Goal: Contribute content: Contribute content

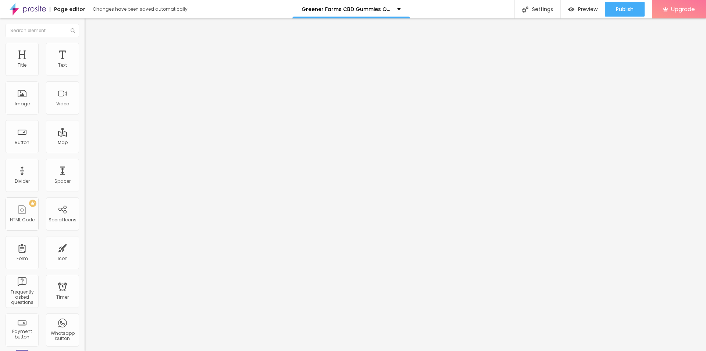
click at [85, 63] on span "Add image" at bounding box center [100, 60] width 30 height 6
drag, startPoint x: 62, startPoint y: 131, endPoint x: 62, endPoint y: 135, distance: 4.0
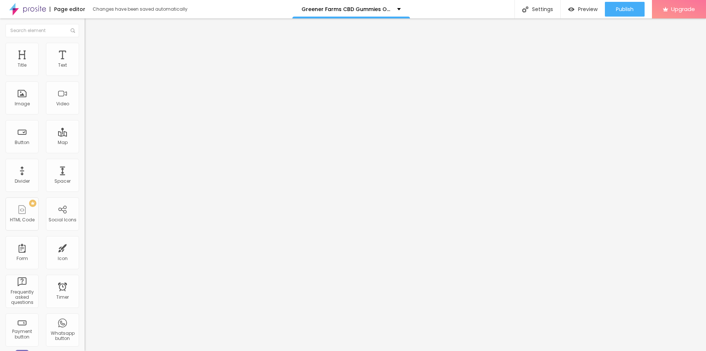
click at [85, 74] on input "text" at bounding box center [129, 70] width 88 height 7
paste input "Greener Farms CBD Gummies"
type input "Greener Farms CBD Gummies"
click at [85, 157] on div "URL https://" at bounding box center [127, 148] width 85 height 18
click at [85, 151] on input "https://" at bounding box center [129, 147] width 88 height 7
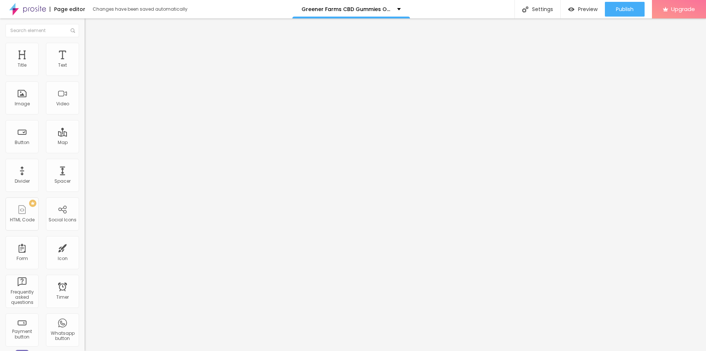
paste input "[DOMAIN_NAME][URL]"
type input "[URL][DOMAIN_NAME]"
drag, startPoint x: 44, startPoint y: 45, endPoint x: 42, endPoint y: 64, distance: 19.2
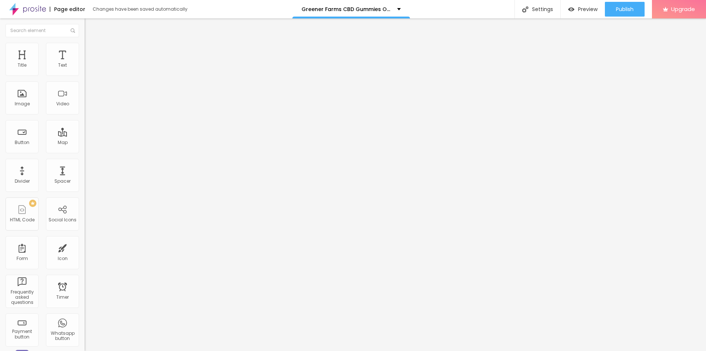
click at [85, 45] on img at bounding box center [88, 46] width 7 height 7
type input "95"
type input "85"
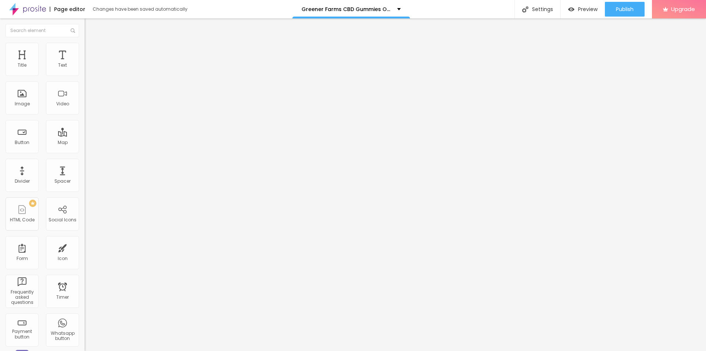
type input "80"
type input "75"
type input "70"
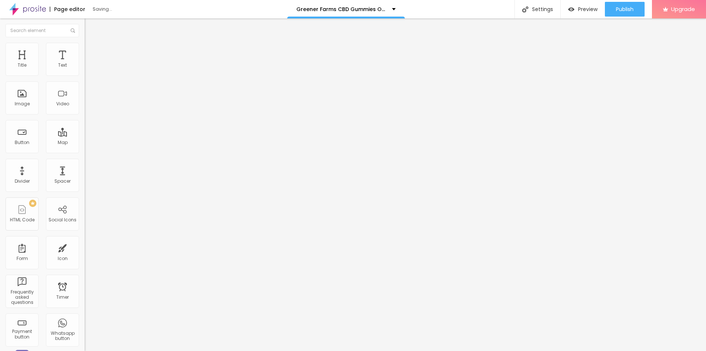
type input "70"
type input "75"
drag, startPoint x: 72, startPoint y: 79, endPoint x: 57, endPoint y: 80, distance: 14.4
type input "75"
click at [85, 75] on input "range" at bounding box center [108, 73] width 47 height 6
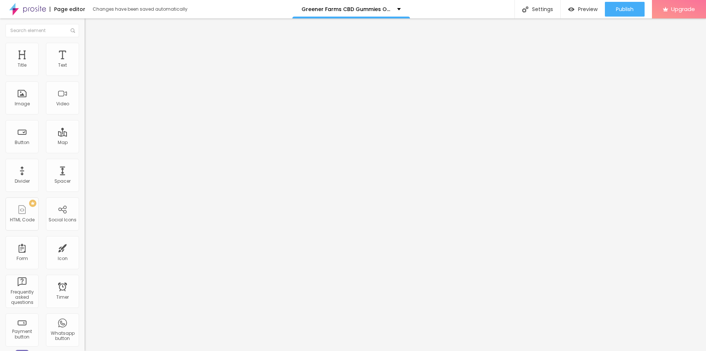
click at [91, 65] on icon "button" at bounding box center [91, 64] width 1 height 1
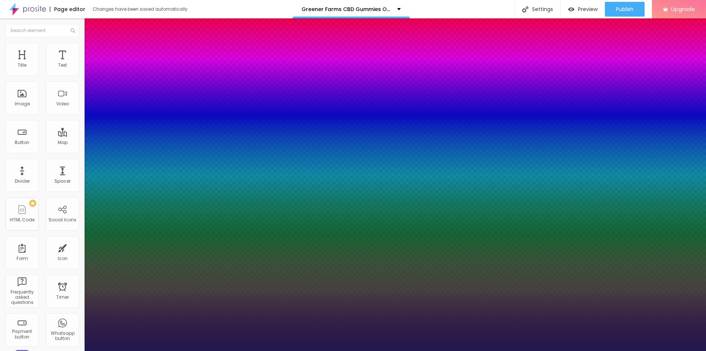
type input "1"
type input "20"
type input "1"
type input "27"
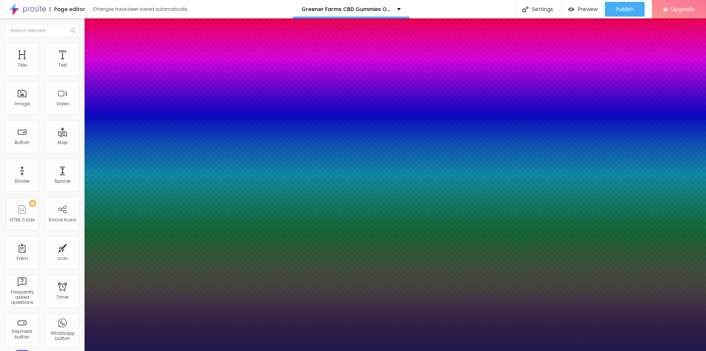
type input "27"
type input "1"
type input "29"
type input "1"
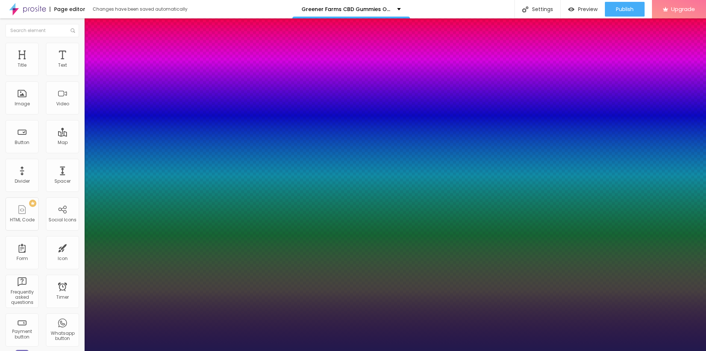
drag, startPoint x: 101, startPoint y: 126, endPoint x: 107, endPoint y: 126, distance: 6.3
type input "29"
type input "1"
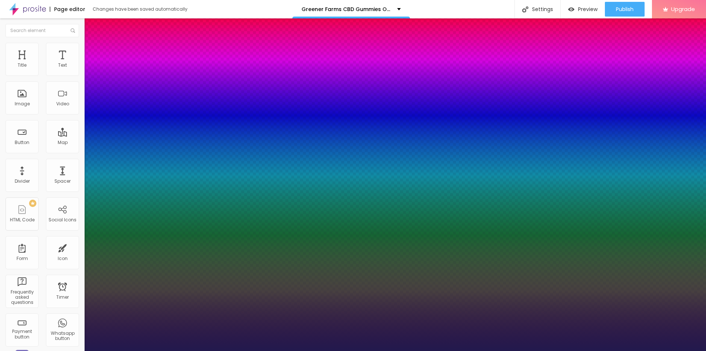
type input "0.3"
type input "1"
type input "0.4"
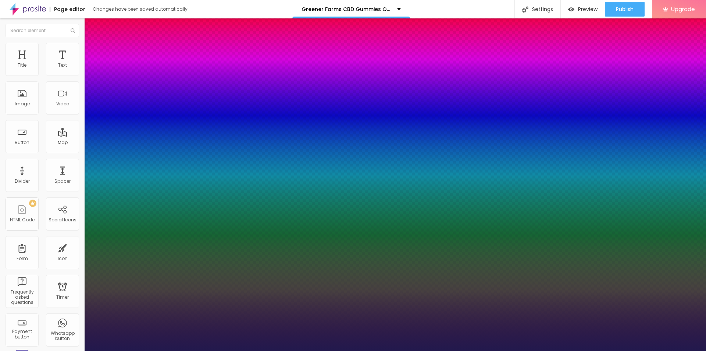
type input "1"
type input "0.5"
type input "1"
type input "0.6"
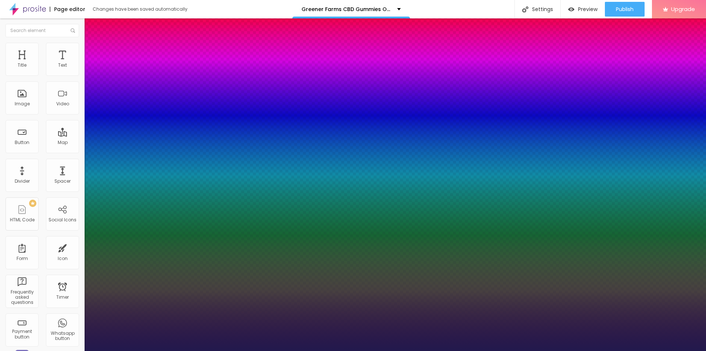
type input "0.6"
type input "1"
type input "0.7"
type input "1"
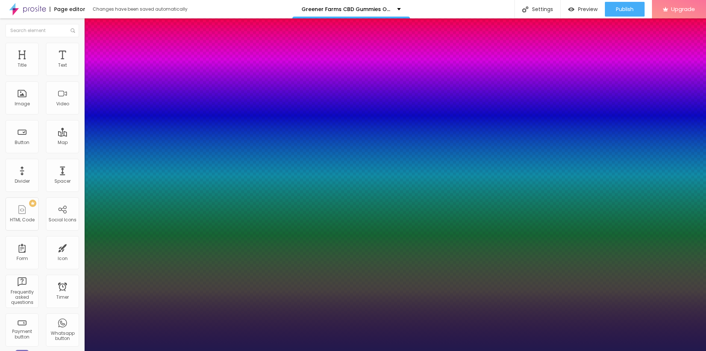
type input "0.8"
type input "1"
type input "0.9"
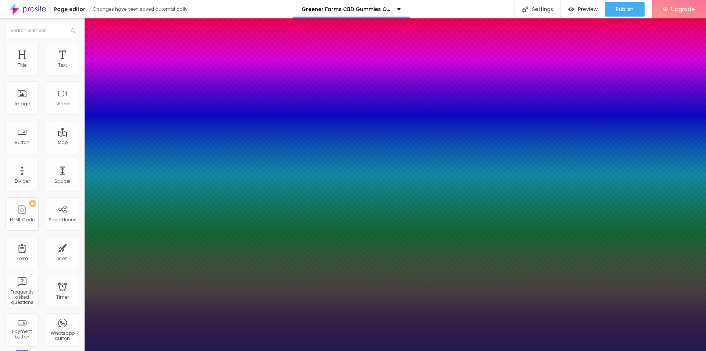
type input "1"
drag, startPoint x: 96, startPoint y: 142, endPoint x: 100, endPoint y: 142, distance: 4.1
type input "0.9"
click at [218, 350] on div at bounding box center [353, 351] width 706 height 0
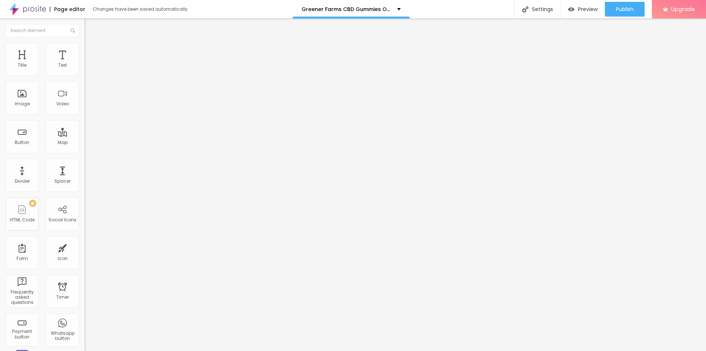
click at [85, 71] on button "button" at bounding box center [90, 67] width 10 height 8
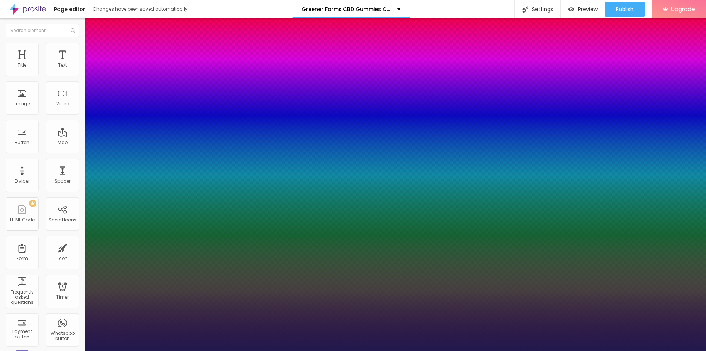
type input "1"
type input "0.6"
type input "1"
type input "0.4"
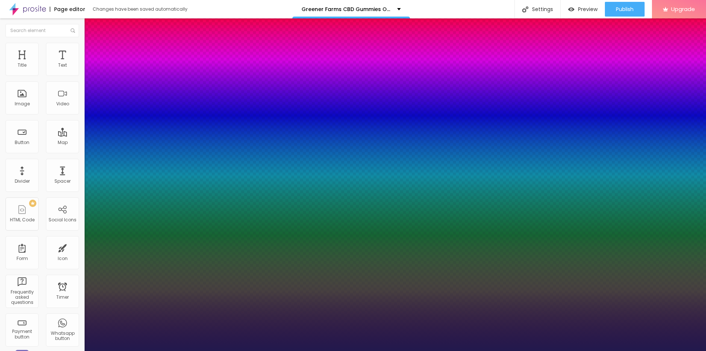
type input "0.4"
type input "1"
type input "0.3"
type input "1"
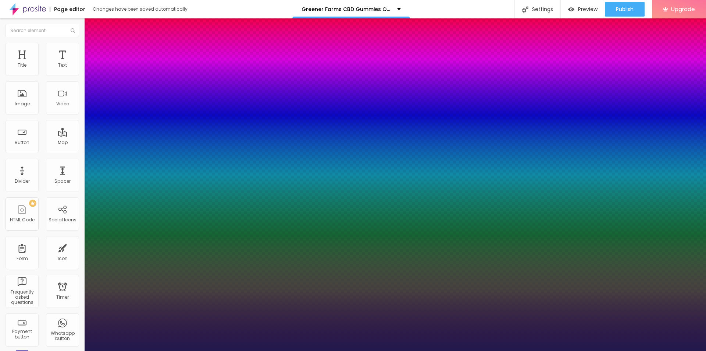
type input "0.2"
type input "1"
type input "0.2"
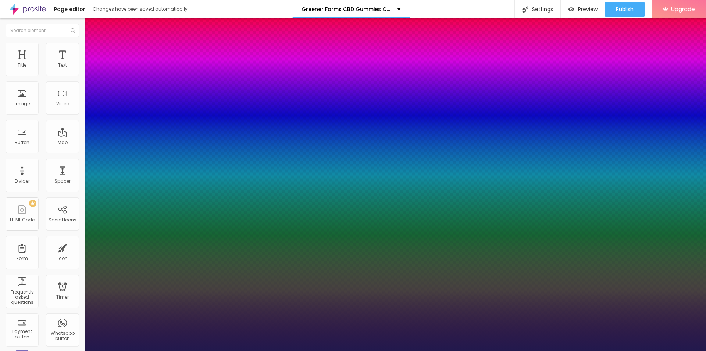
click at [240, 350] on div at bounding box center [353, 351] width 706 height 0
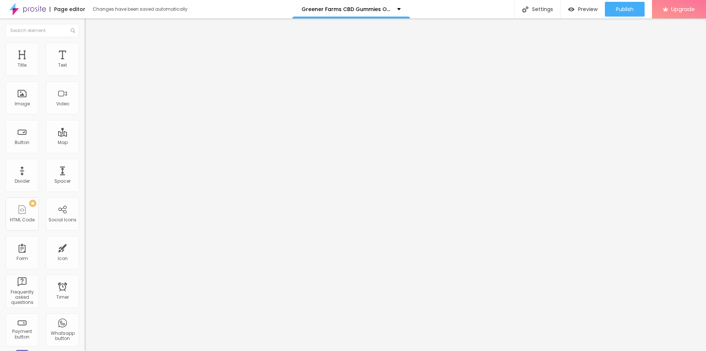
click at [88, 68] on icon "button" at bounding box center [90, 66] width 4 height 4
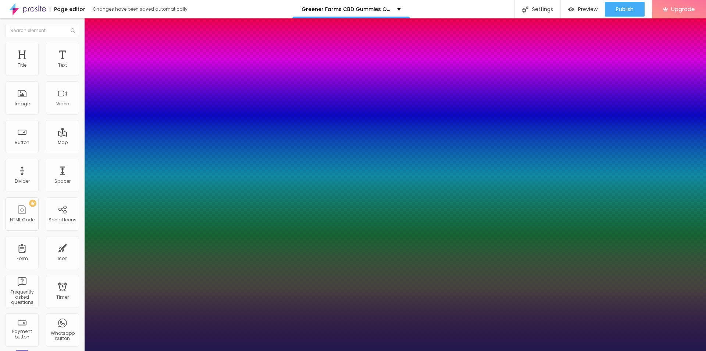
type input "1"
type input "27"
type input "1"
type input "26"
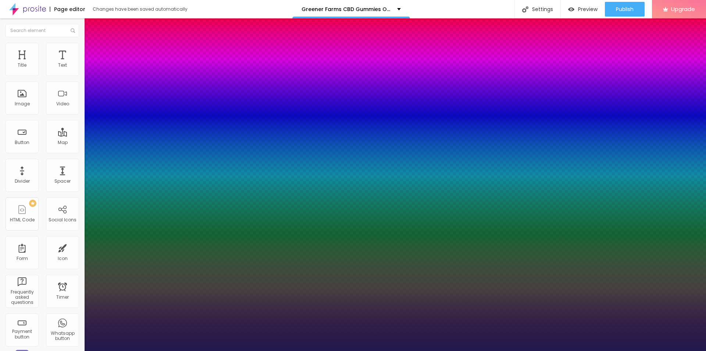
type input "26"
type input "1"
type input "25"
type input "1"
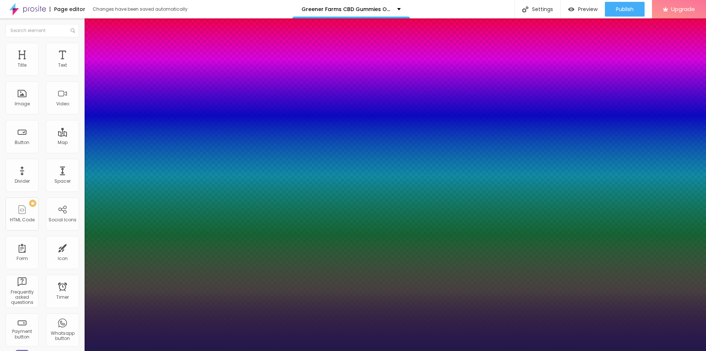
type input "24"
type input "1"
type input "23"
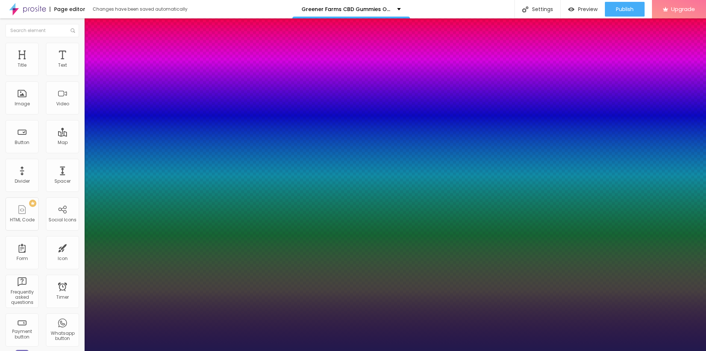
type input "1"
type input "22"
type input "1"
type input "21"
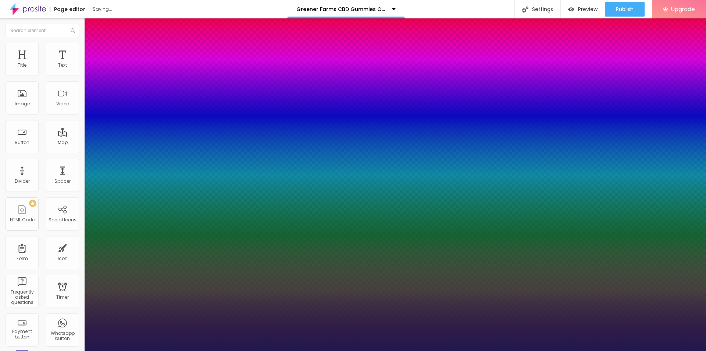
type input "21"
type input "1"
type input "20"
type input "1"
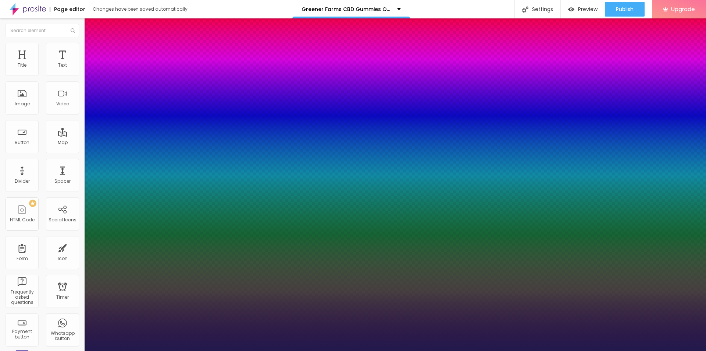
type input "18"
type input "1"
type input "17"
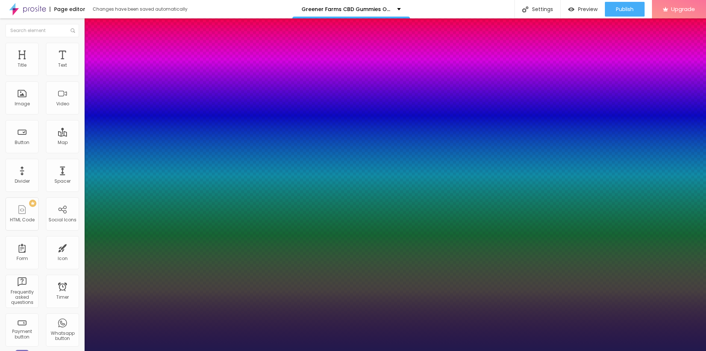
type input "1"
type input "16"
type input "1"
type input "17"
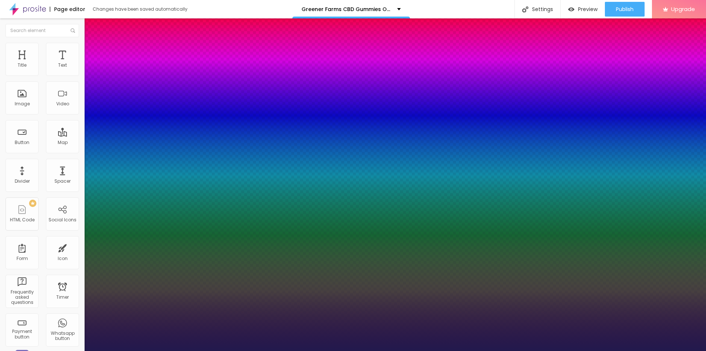
type input "17"
type input "1"
type input "18"
type input "1"
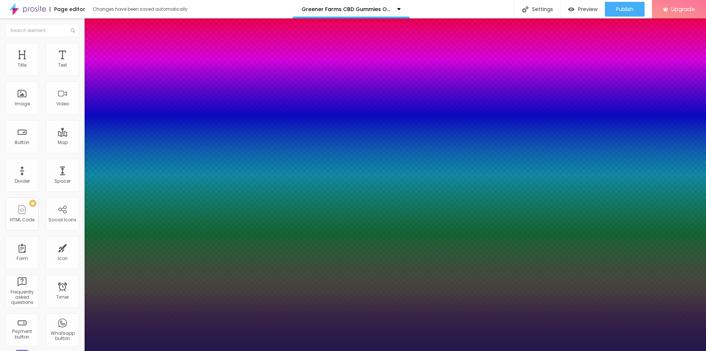
type input "19"
type input "1"
type input "18"
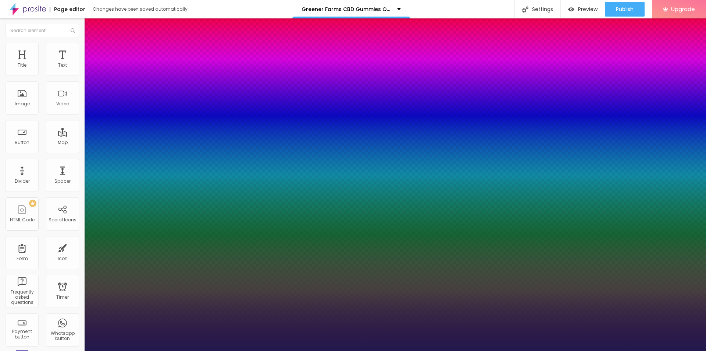
type input "1"
drag, startPoint x: 108, startPoint y: 125, endPoint x: 100, endPoint y: 128, distance: 7.7
type input "18"
type input "1"
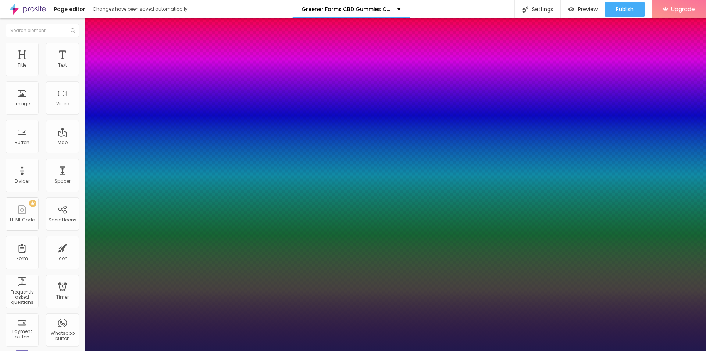
type input "0.6"
type input "1"
type input "0.8"
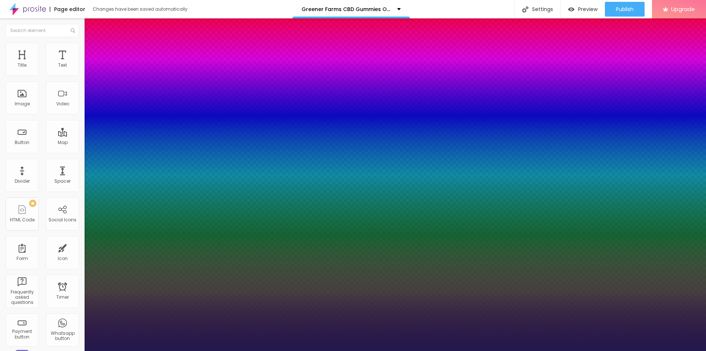
type input "1"
type input "0.9"
type input "1"
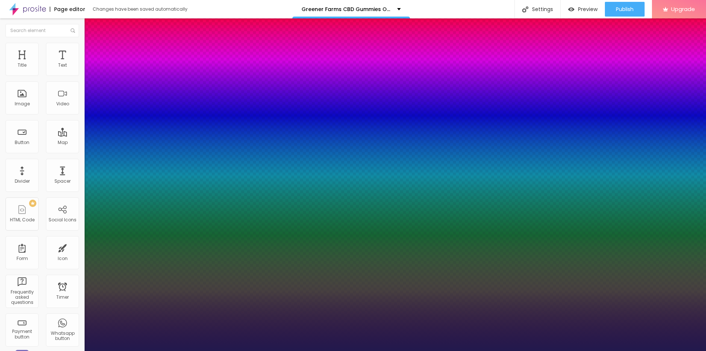
type input "1"
type input "1.1"
type input "1"
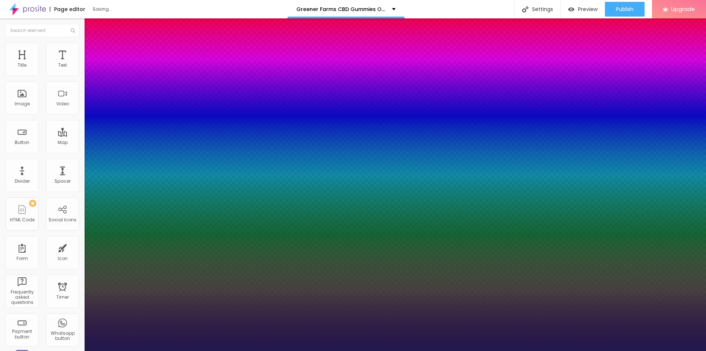
type input "1.3"
type input "1"
type input "1.4"
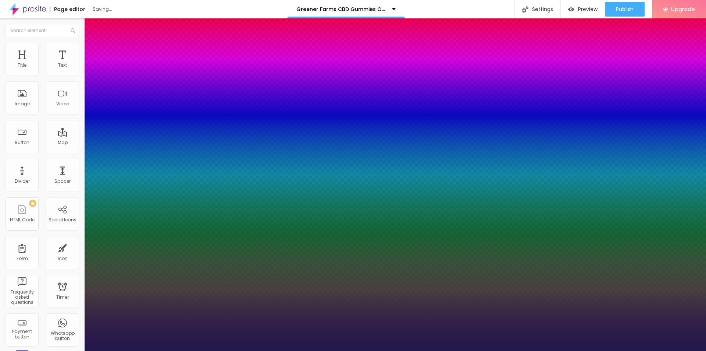
type input "1"
type input "1.5"
type input "1"
type input "1.8"
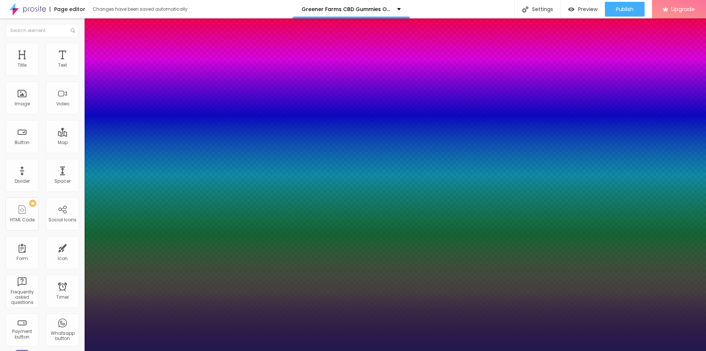
type input "1.8"
type input "1"
type input "1.9"
type input "1"
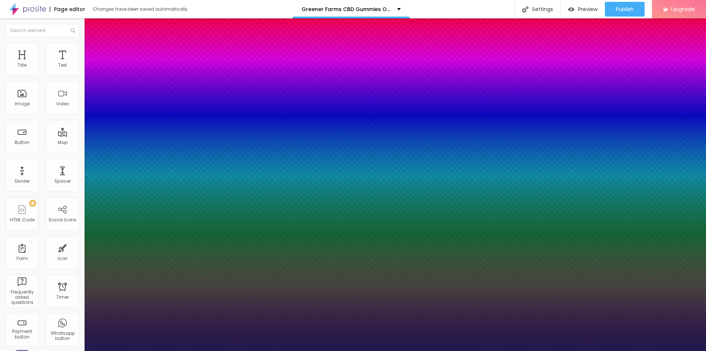
type input "2"
type input "1"
type input "2.3"
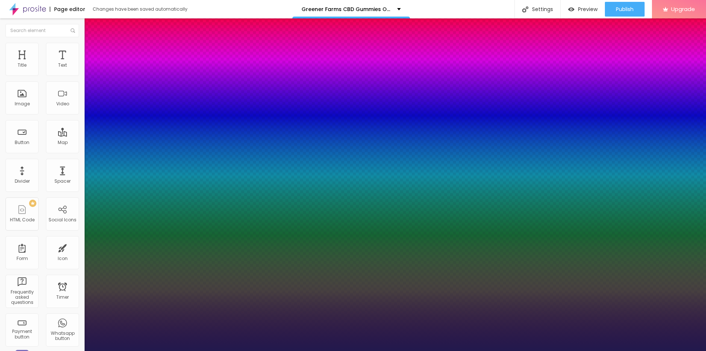
type input "1"
type input "2.1"
type input "1"
type input "1.9"
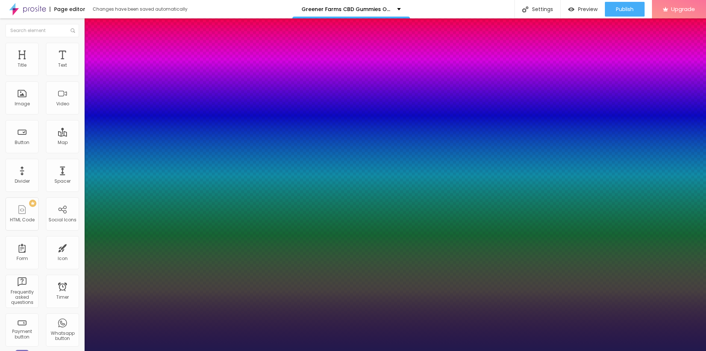
type input "1.9"
type input "1"
type input "1.7"
type input "1"
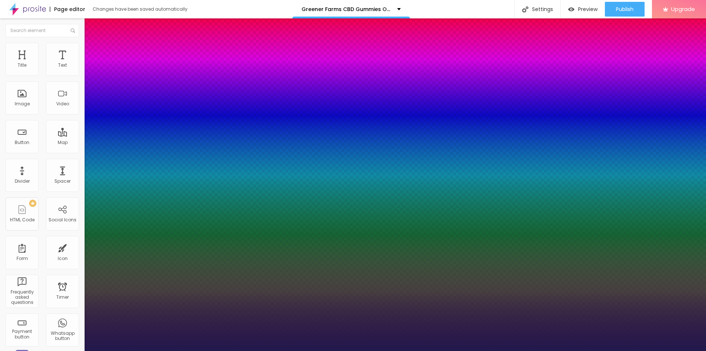
drag, startPoint x: 97, startPoint y: 142, endPoint x: 104, endPoint y: 144, distance: 7.2
type input "1.7"
type input "2"
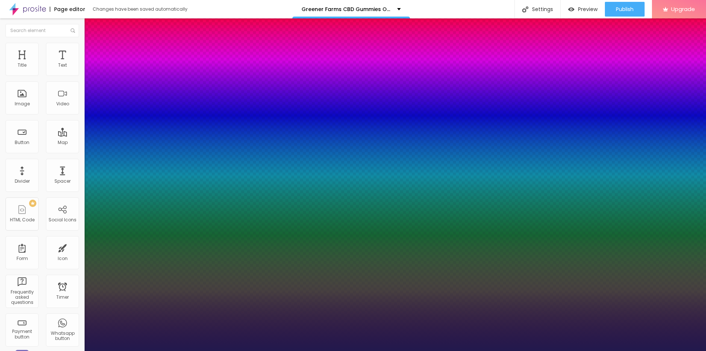
type input "7"
type input "8"
type input "9"
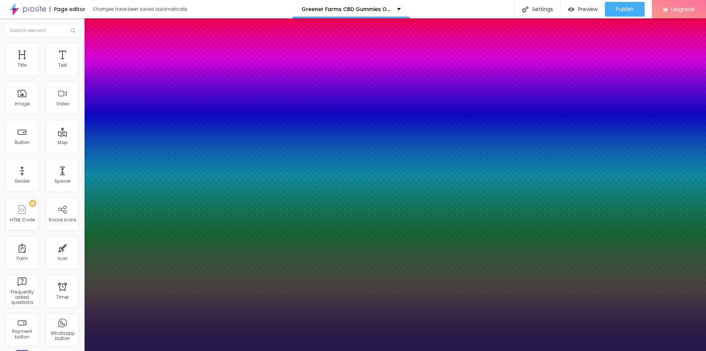
type input "9"
type input "10"
type input "11"
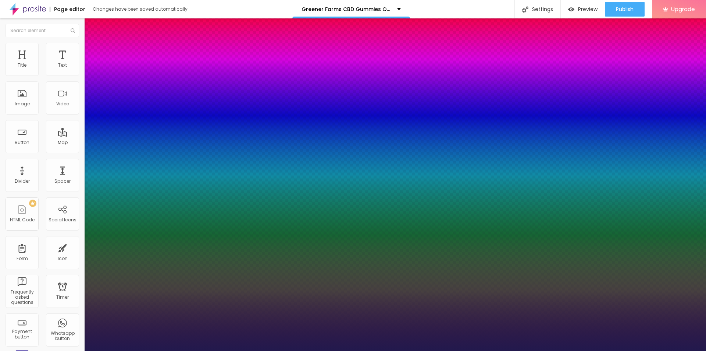
type input "8"
type input "6"
type input "5"
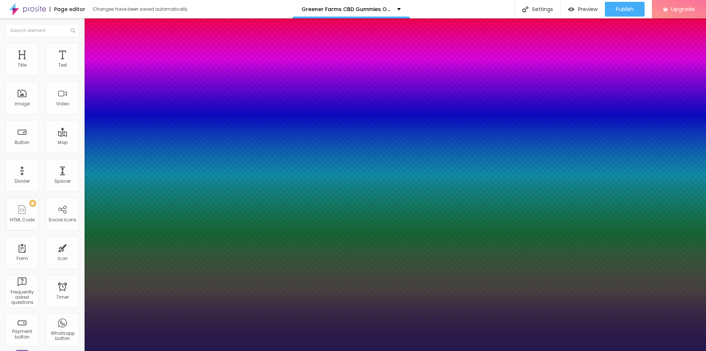
type input "5"
type input "4"
type input "5"
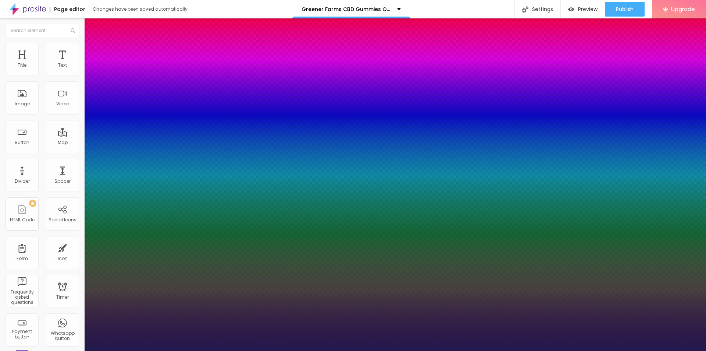
type input "6"
type input "1.2"
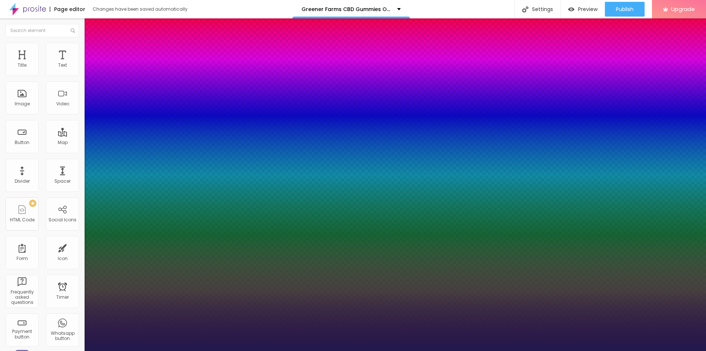
type input "1.2"
type input "1.1"
type input "1.2"
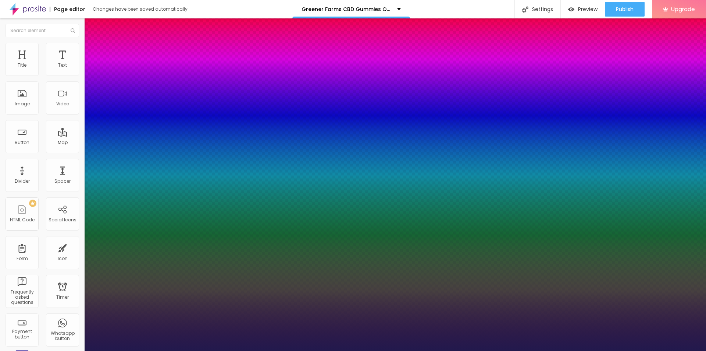
type input "1.3"
click at [120, 205] on div at bounding box center [353, 175] width 706 height 351
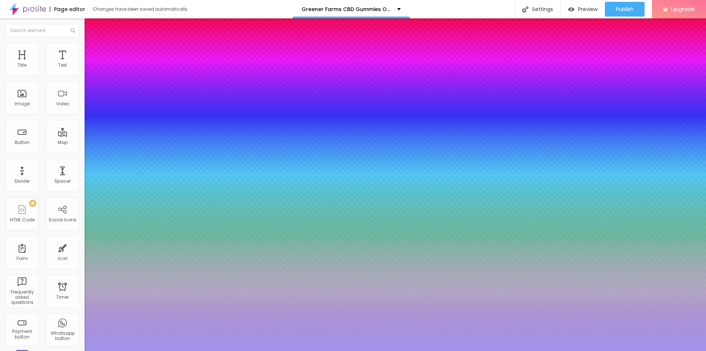
click at [156, 229] on div at bounding box center [353, 175] width 706 height 351
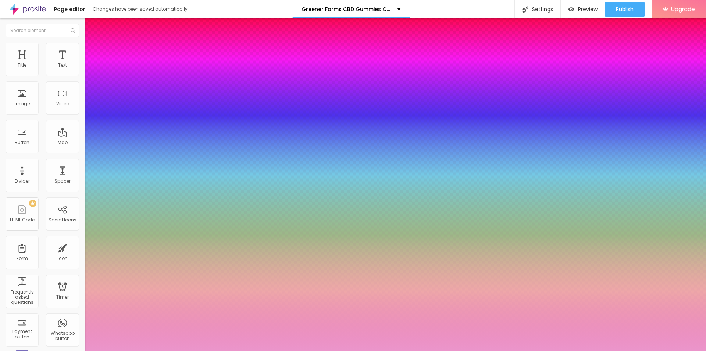
click at [155, 206] on div at bounding box center [353, 175] width 706 height 351
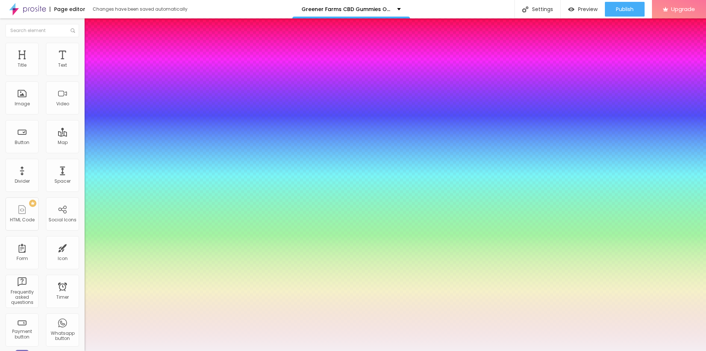
click at [103, 203] on div at bounding box center [353, 175] width 706 height 351
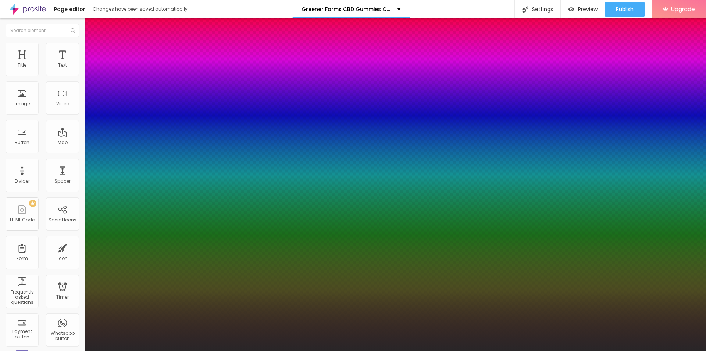
click at [106, 247] on div at bounding box center [353, 175] width 706 height 351
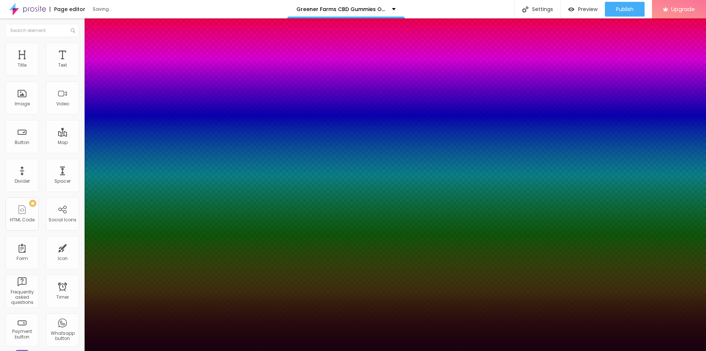
click at [146, 251] on div at bounding box center [353, 175] width 706 height 351
type input "#170210"
click at [148, 251] on div at bounding box center [353, 175] width 706 height 351
click at [115, 350] on div at bounding box center [353, 351] width 706 height 0
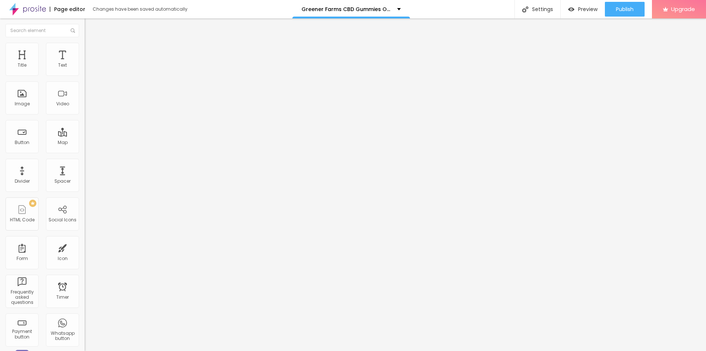
click at [90, 24] on div "Edit Text" at bounding box center [106, 27] width 33 height 6
click at [90, 24] on img "button" at bounding box center [93, 27] width 6 height 6
click at [358, 7] on p "Greener Farms CBD Gummies Official" at bounding box center [347, 9] width 90 height 5
click at [625, 8] on span "Publish" at bounding box center [625, 9] width 18 height 6
click at [586, 50] on link "View page" at bounding box center [604, 51] width 66 height 5
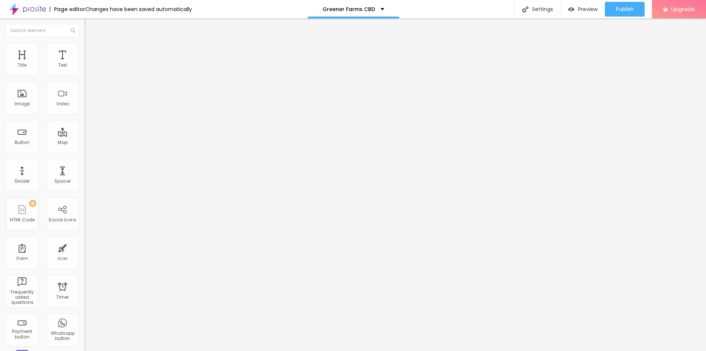
click at [85, 63] on span "Add image" at bounding box center [100, 60] width 30 height 6
click at [85, 71] on button "button" at bounding box center [90, 67] width 10 height 8
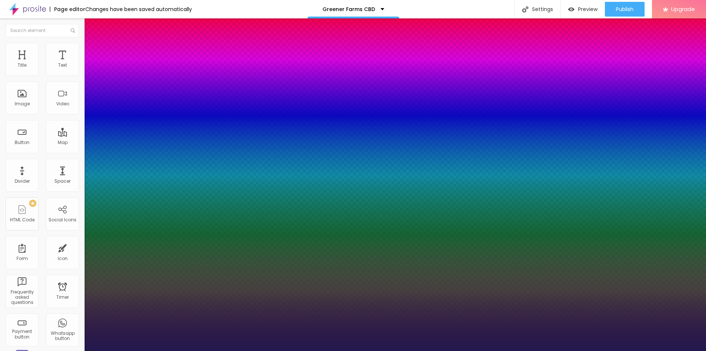
type input "1"
type input "17"
type input "1"
type input "18"
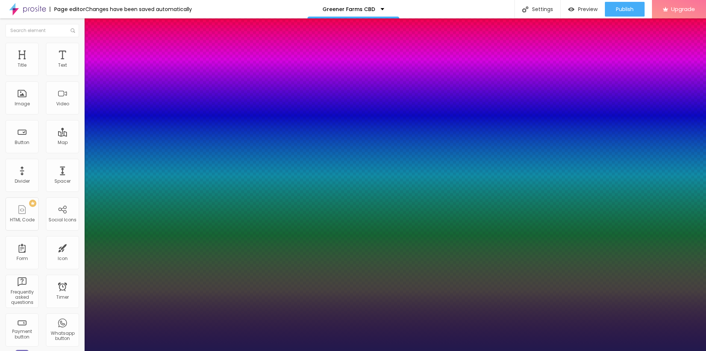
type input "18"
type input "1"
type input "19"
type input "1"
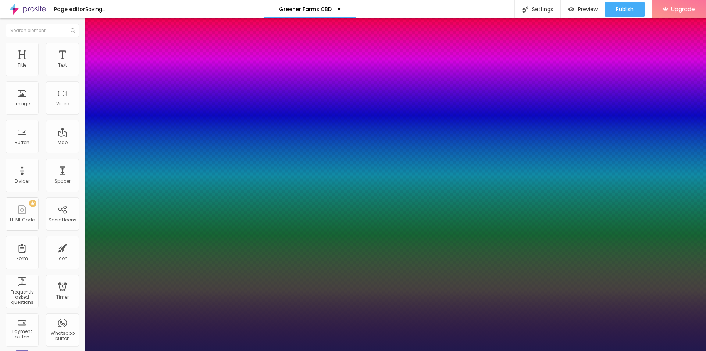
drag, startPoint x: 99, startPoint y: 125, endPoint x: 101, endPoint y: 134, distance: 9.1
type input "18"
type input "1"
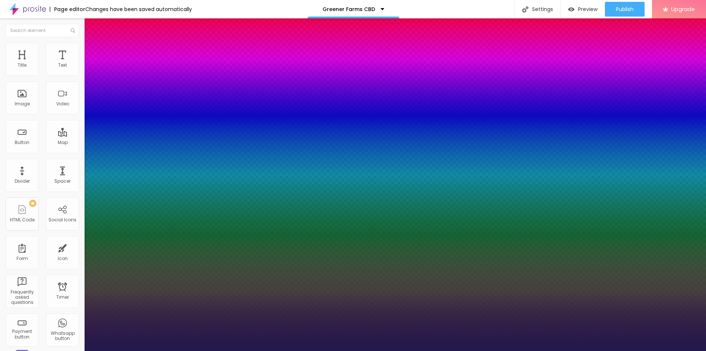
type input "0.1"
type input "1"
type input "0.6"
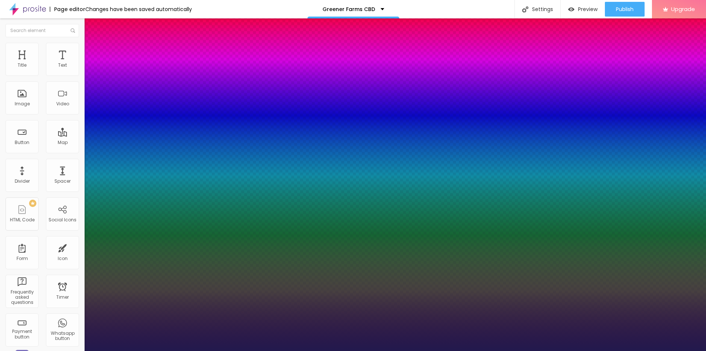
type input "1"
type input "0.7"
type input "1"
drag, startPoint x: 94, startPoint y: 142, endPoint x: 101, endPoint y: 152, distance: 11.8
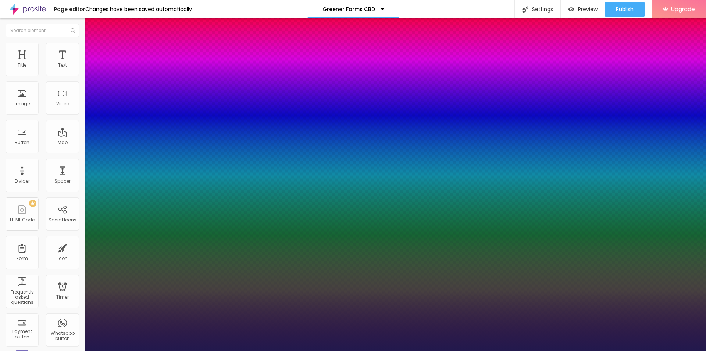
type input "0.8"
type input "4"
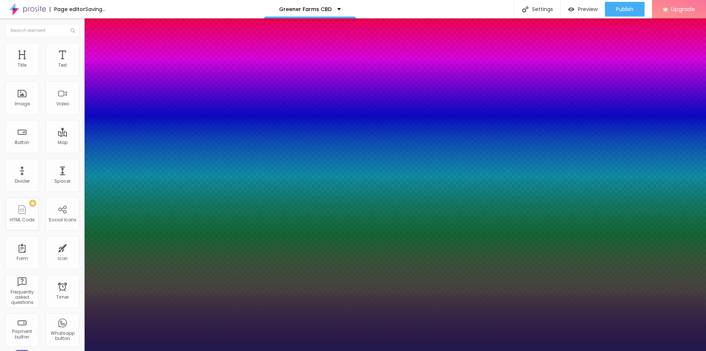
type input "5"
type input "6"
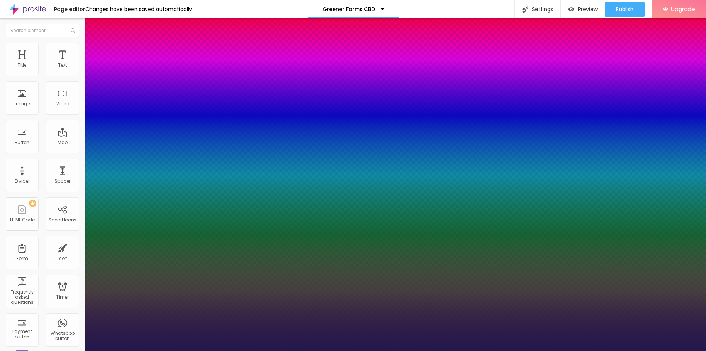
type input "1.2"
type input "1.1"
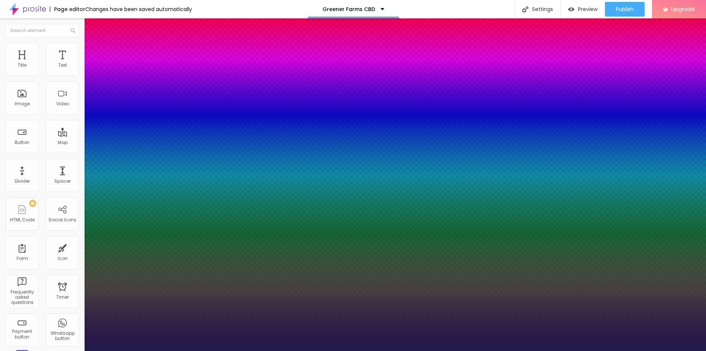
type input "1"
type input "1.1"
type input "1.2"
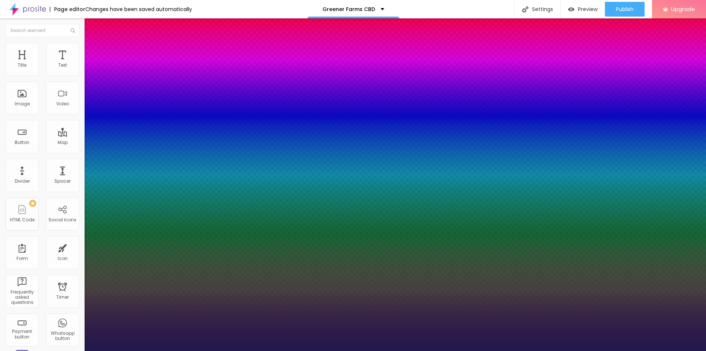
type input "1.2"
type input "1.3"
type input "1.4"
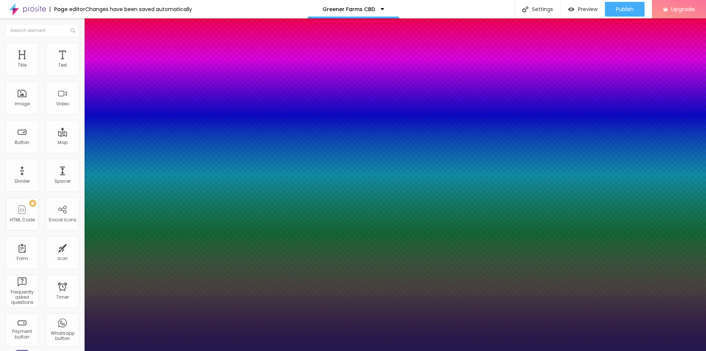
drag, startPoint x: 119, startPoint y: 177, endPoint x: 125, endPoint y: 176, distance: 6.4
type input "1.4"
click at [403, 350] on div at bounding box center [353, 351] width 706 height 0
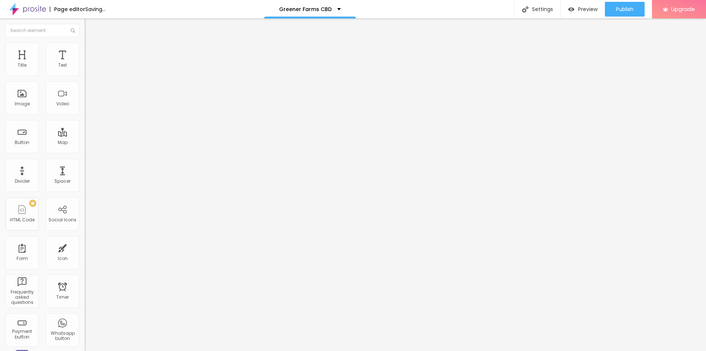
drag, startPoint x: 28, startPoint y: 131, endPoint x: 31, endPoint y: 136, distance: 5.6
click at [85, 74] on input "text" at bounding box center [129, 70] width 88 height 7
paste input "Greener Farms CBD Gummies"
type input "Greener Farms CBD Gummies"
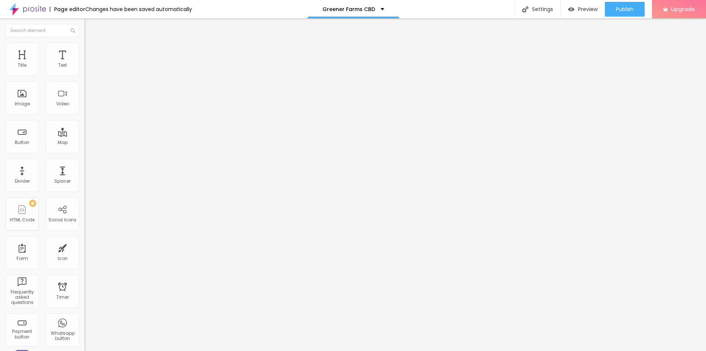
click at [85, 151] on input "https://" at bounding box center [129, 147] width 88 height 7
paste input "[DOMAIN_NAME][URL]"
type input "[URL][DOMAIN_NAME]"
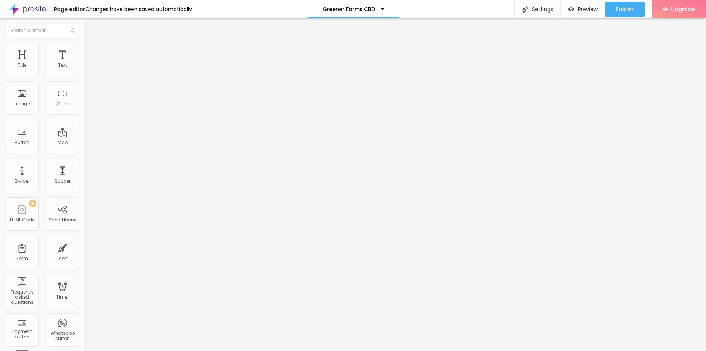
click at [85, 48] on li "Style" at bounding box center [127, 46] width 85 height 7
drag, startPoint x: 71, startPoint y: 77, endPoint x: 54, endPoint y: 77, distance: 17.7
click at [85, 76] on div at bounding box center [127, 73] width 85 height 7
type input "95"
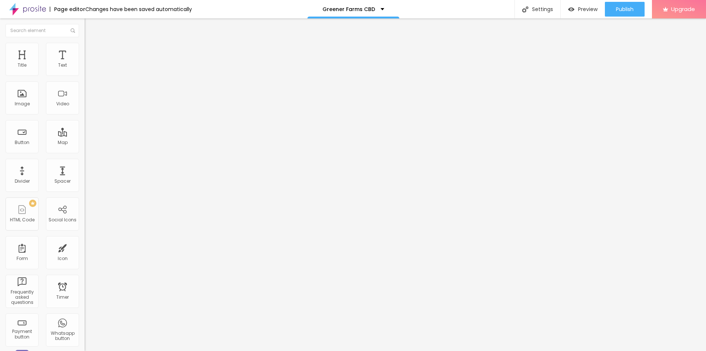
type input "90"
type input "85"
type input "80"
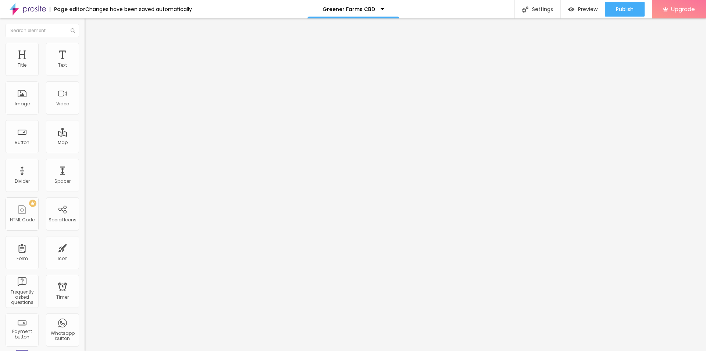
drag, startPoint x: 77, startPoint y: 79, endPoint x: 62, endPoint y: 79, distance: 14.7
type input "80"
click at [85, 75] on input "range" at bounding box center [108, 73] width 47 height 6
click at [625, 14] on div "Publish" at bounding box center [625, 9] width 18 height 15
click at [588, 51] on link "View page" at bounding box center [604, 51] width 66 height 5
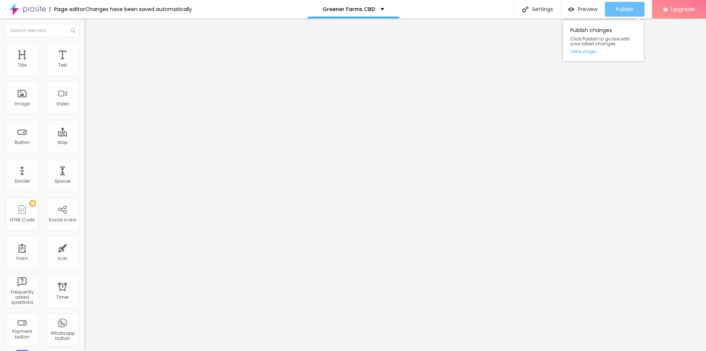
click at [630, 8] on span "Publish" at bounding box center [625, 9] width 18 height 6
click at [584, 55] on div "Publish changes Click Publish to go live with your latest changes. View page" at bounding box center [603, 40] width 81 height 41
click at [584, 51] on link "View page" at bounding box center [604, 51] width 66 height 5
